Goal: Book appointment/travel/reservation

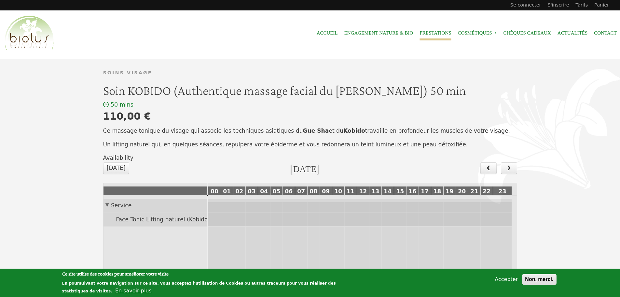
click at [438, 34] on link "Prestations" at bounding box center [436, 33] width 32 height 15
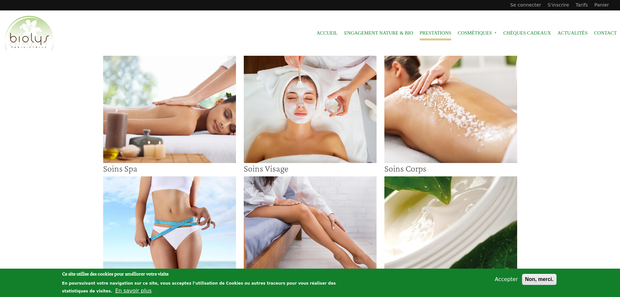
click at [310, 101] on img at bounding box center [310, 109] width 133 height 107
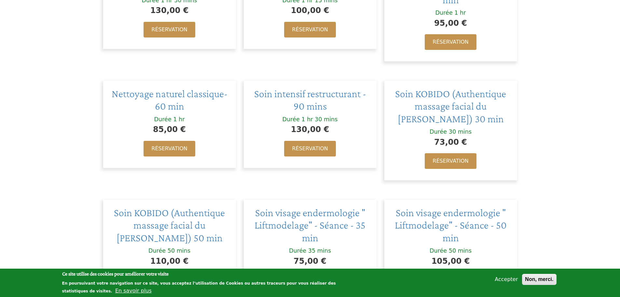
scroll to position [293, 0]
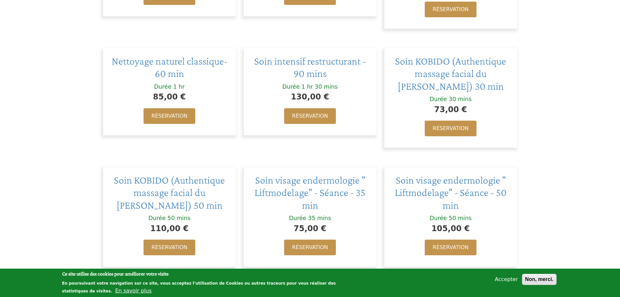
click at [557, 93] on div "Soins Visage Biolys institut vous offre une large gamme de soins spécifiques vi…" at bounding box center [310, 19] width 612 height 513
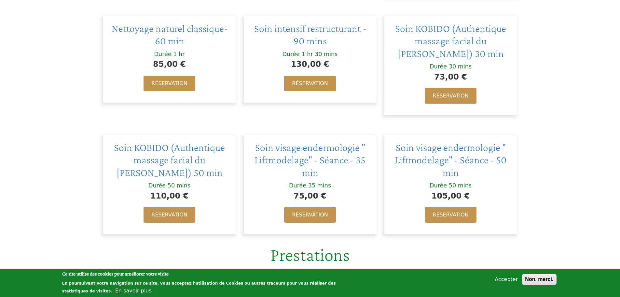
scroll to position [358, 0]
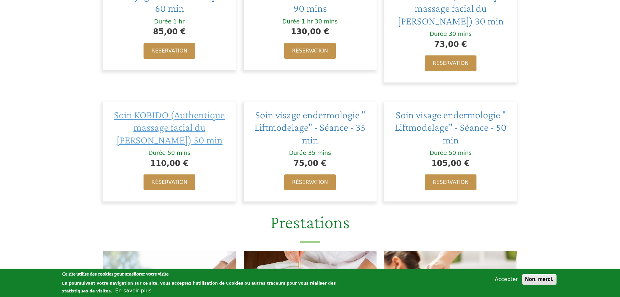
click at [180, 129] on span "Soin KOBIDO (Authentique massage facial du Dr Shogo Mochizuki) 50 min" at bounding box center [169, 127] width 111 height 37
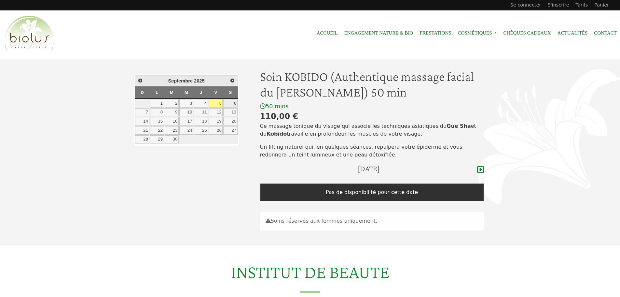
click at [229, 103] on link "6" at bounding box center [230, 103] width 14 height 8
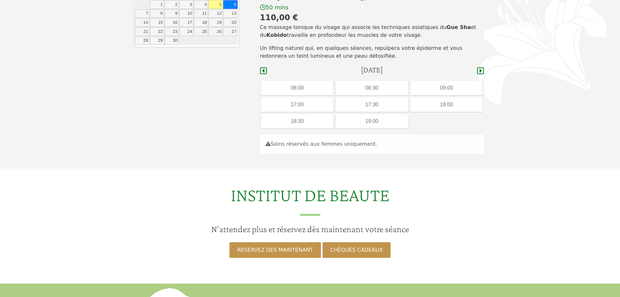
scroll to position [66, 0]
